Goal: Obtain resource: Download file/media

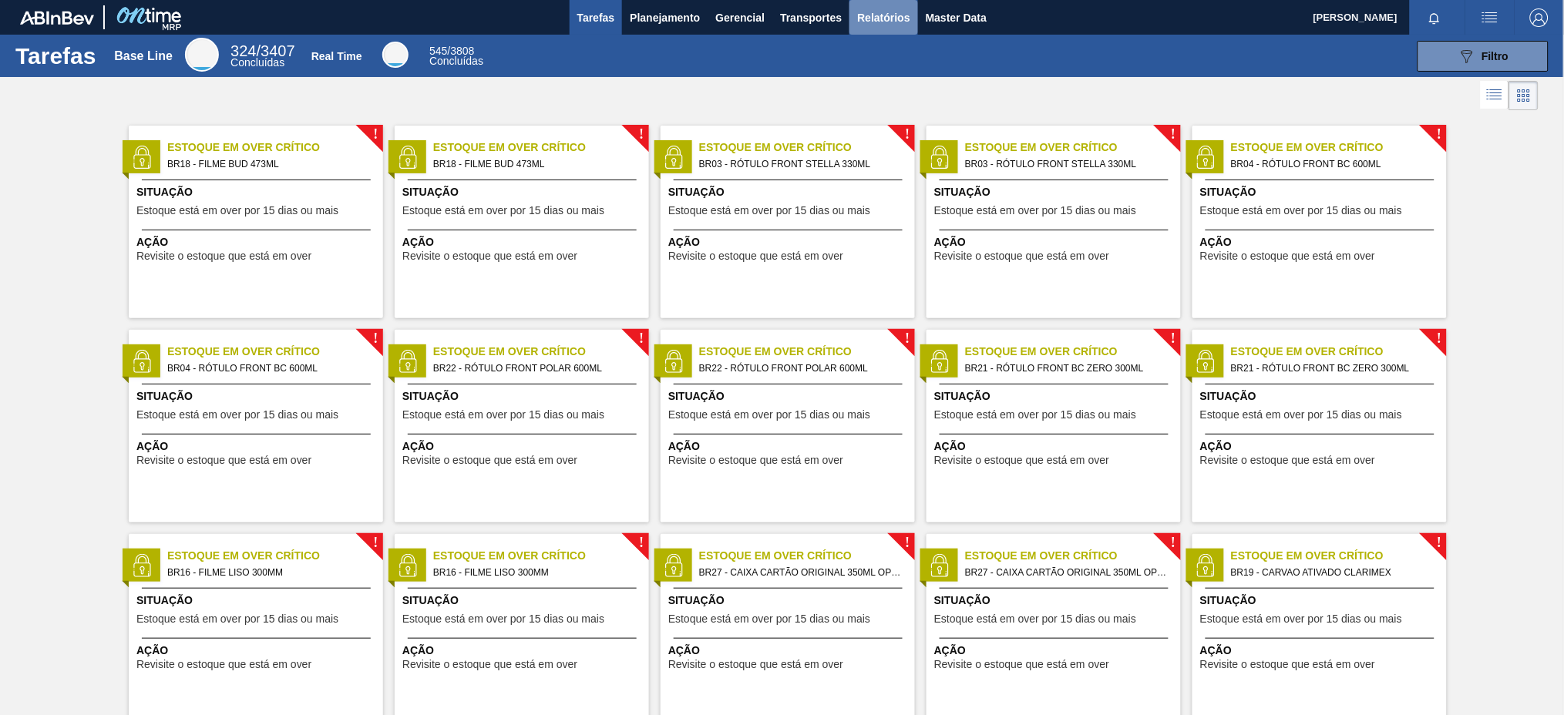
click at [896, 17] on span "Relatórios" at bounding box center [883, 17] width 52 height 18
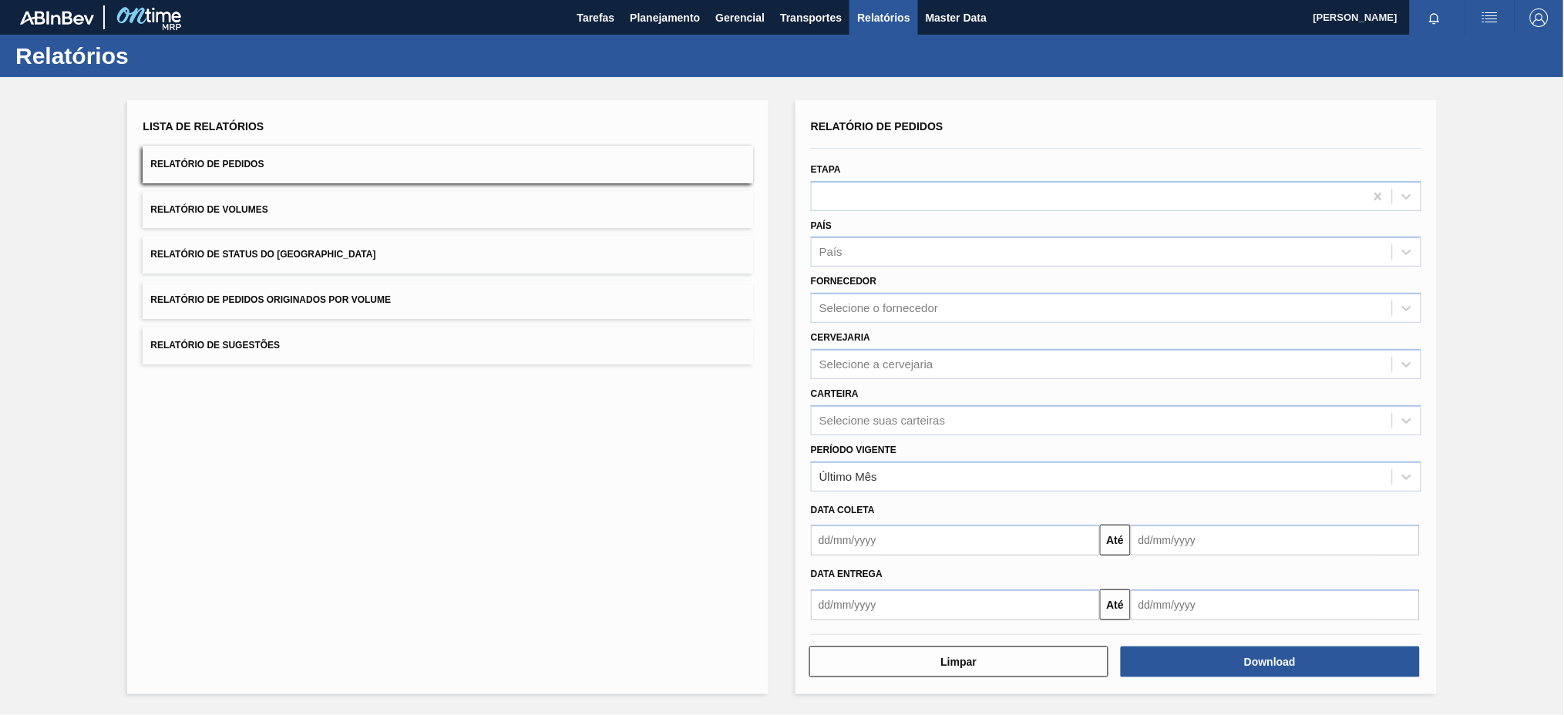
click at [553, 308] on button "Relatório de Pedidos Originados por Volume" at bounding box center [448, 300] width 610 height 38
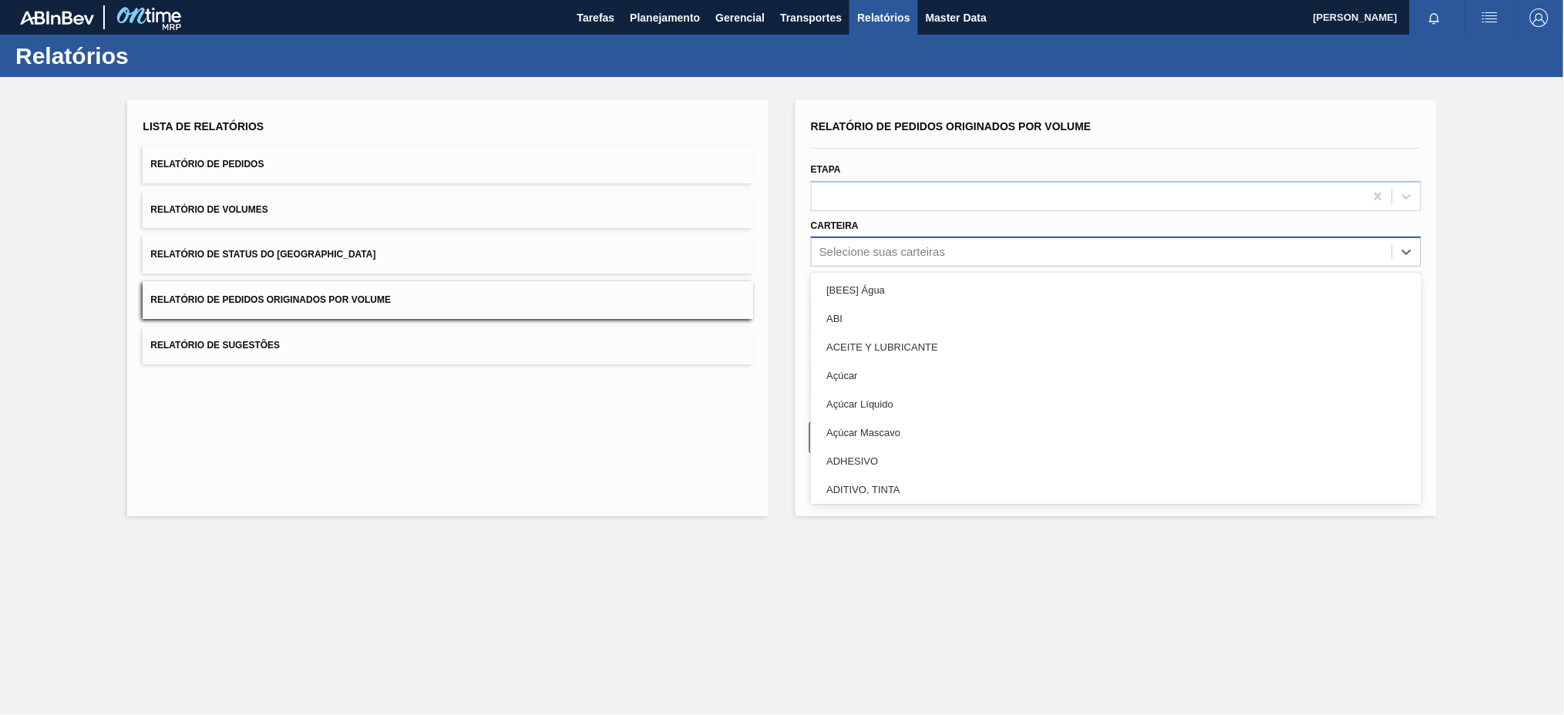
click at [943, 258] on div "Selecione suas carteiras" at bounding box center [1102, 252] width 580 height 22
type input "aç"
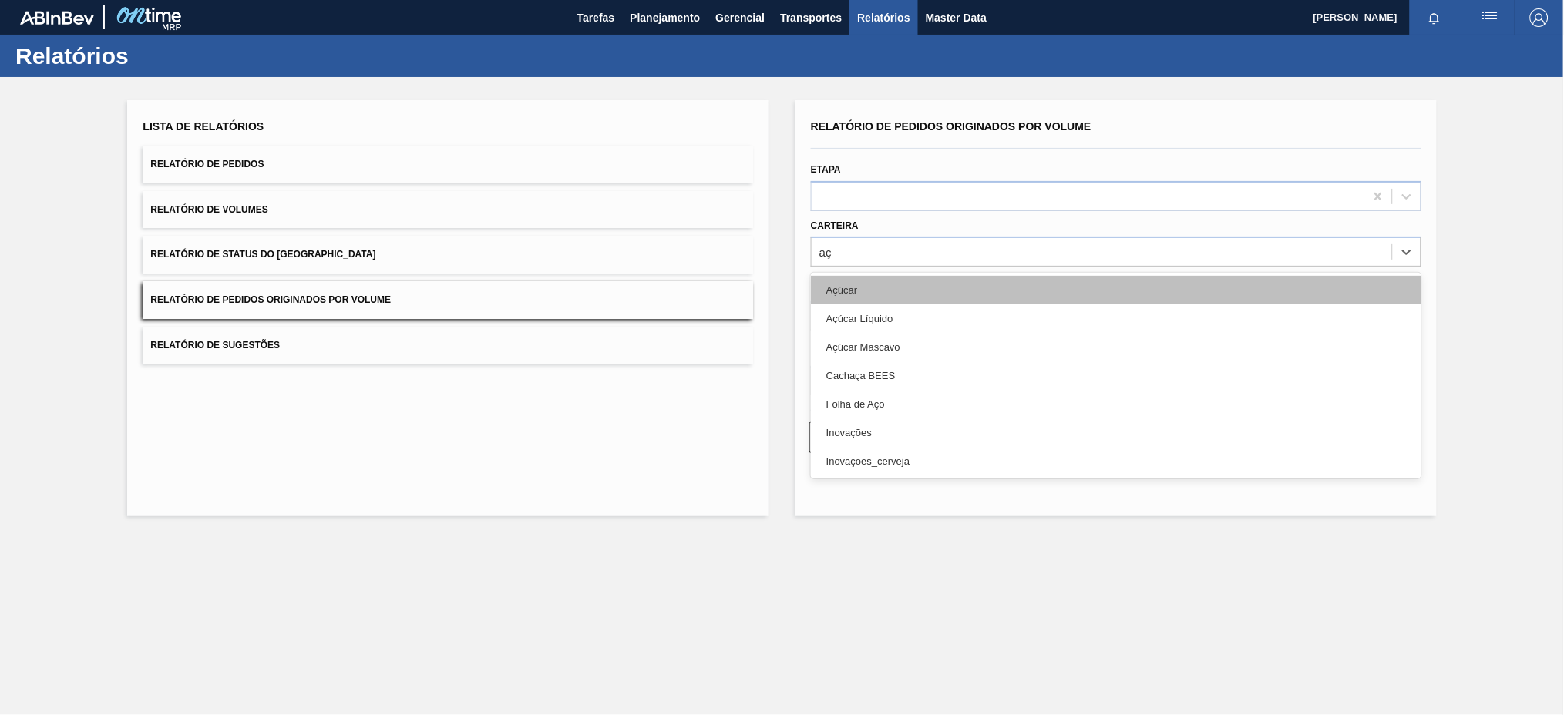
click at [852, 283] on div "Açúcar" at bounding box center [1116, 290] width 610 height 29
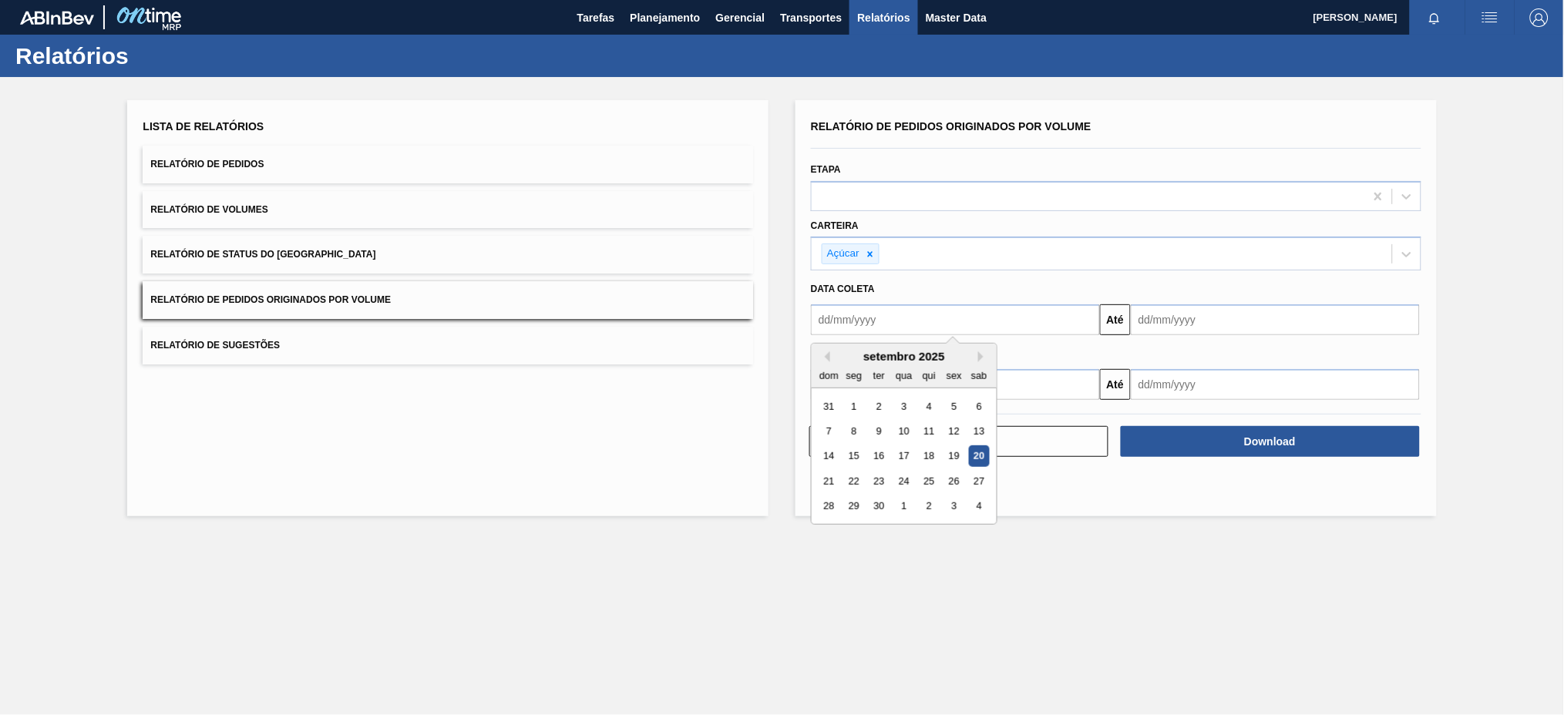
click at [847, 314] on input "text" at bounding box center [955, 319] width 289 height 31
click at [824, 355] on button "Previous Month" at bounding box center [824, 356] width 11 height 11
click at [830, 477] on div "17" at bounding box center [829, 481] width 21 height 21
type input "[DATE]"
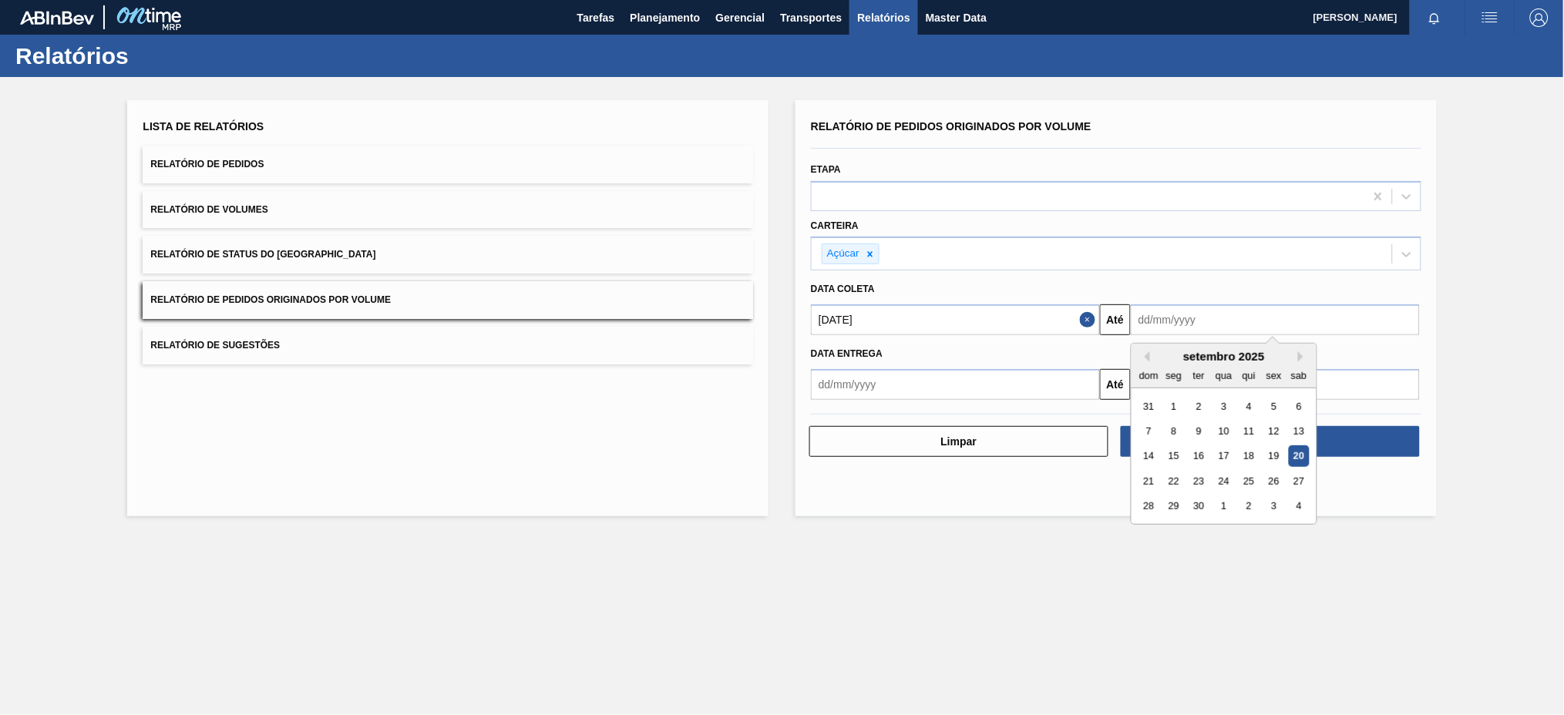
click at [1185, 318] on input "text" at bounding box center [1275, 319] width 289 height 31
click at [1299, 457] on div "20" at bounding box center [1299, 456] width 21 height 21
type input "[DATE]"
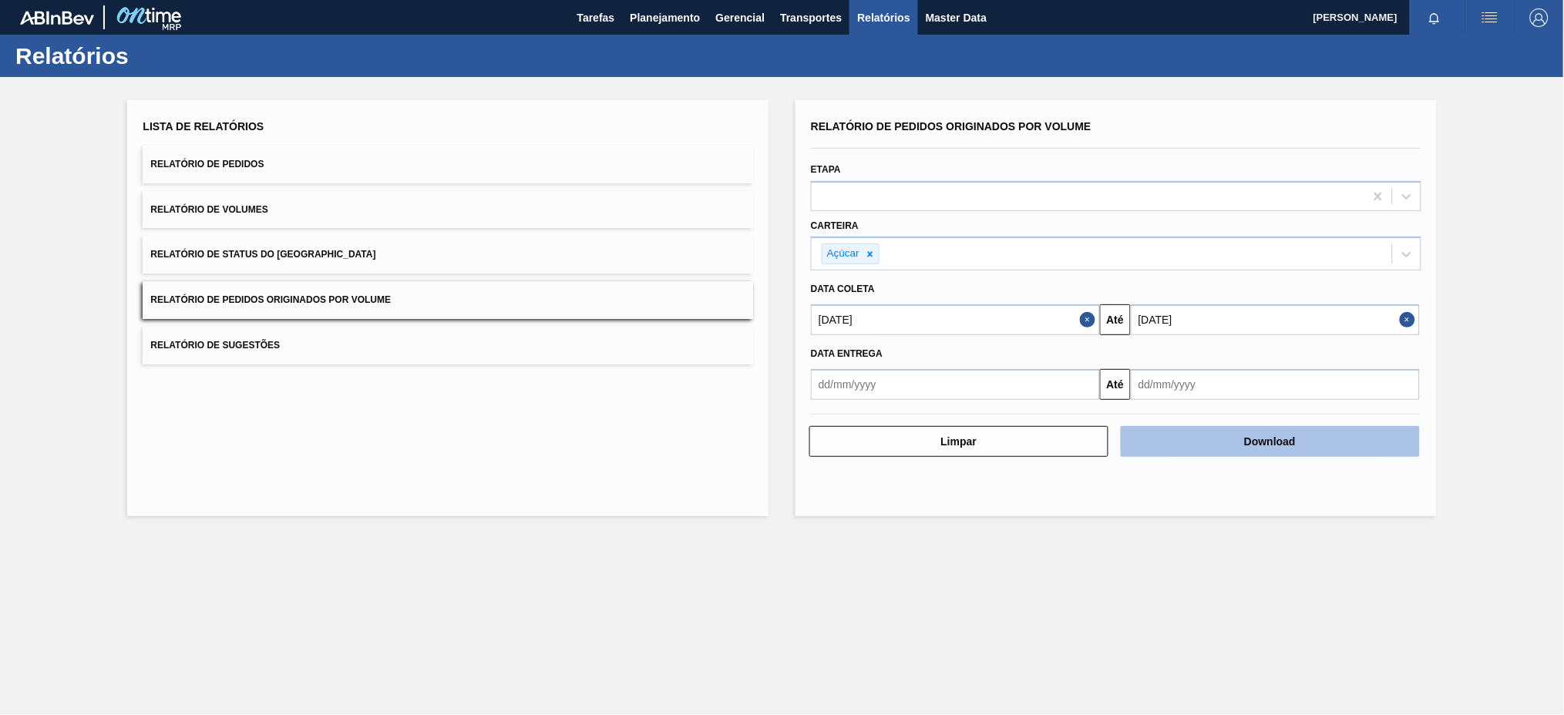
click at [1303, 439] on button "Download" at bounding box center [1270, 441] width 299 height 31
